Goal: Navigation & Orientation: Find specific page/section

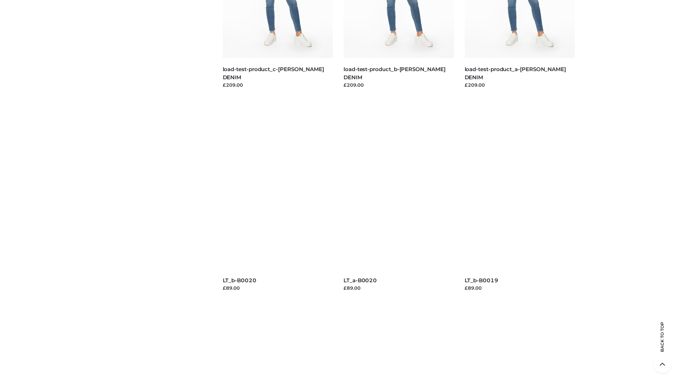
scroll to position [1866, 0]
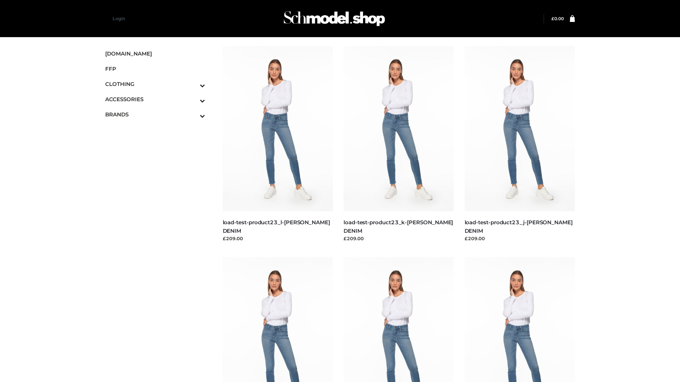
scroll to position [576, 0]
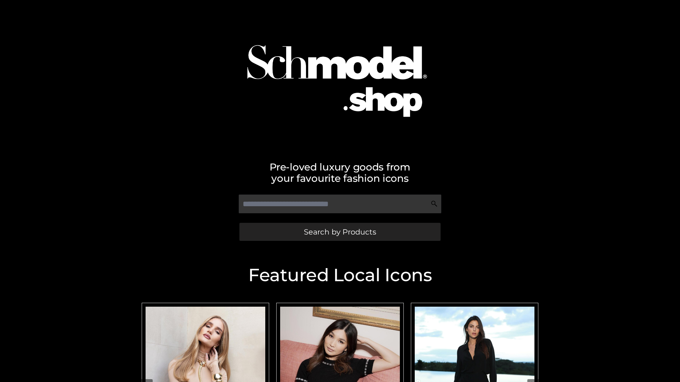
click at [340, 232] on span "Search by Products" at bounding box center [340, 231] width 72 height 7
